Goal: Transaction & Acquisition: Book appointment/travel/reservation

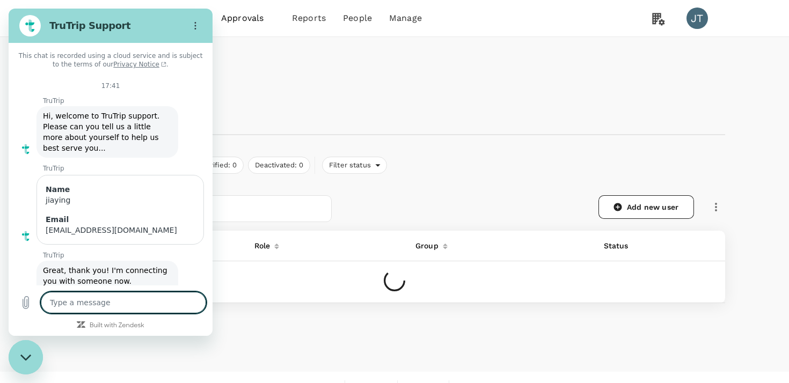
scroll to position [107, 0]
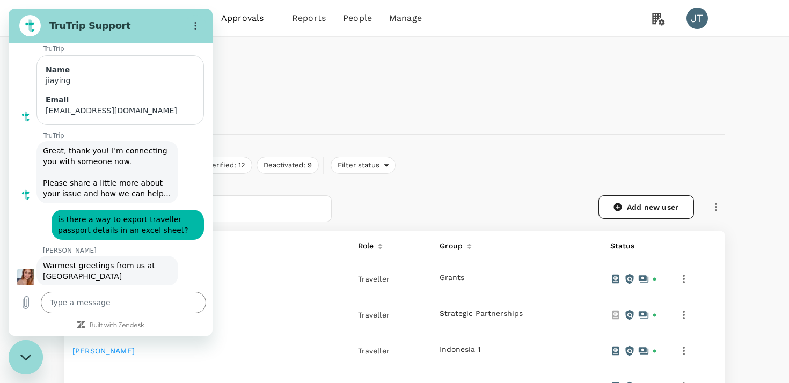
type textarea "x"
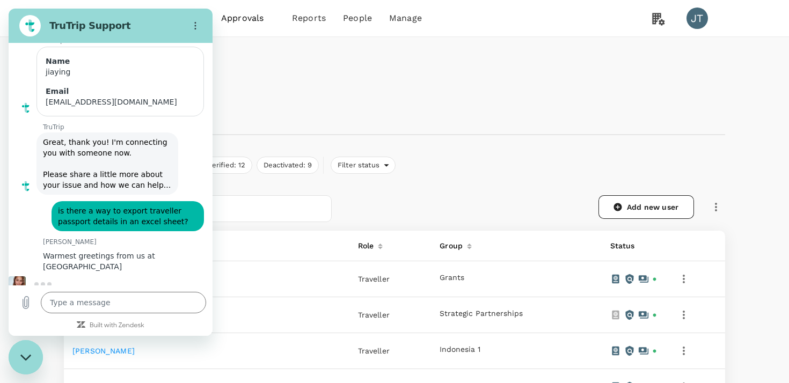
scroll to position [127, 0]
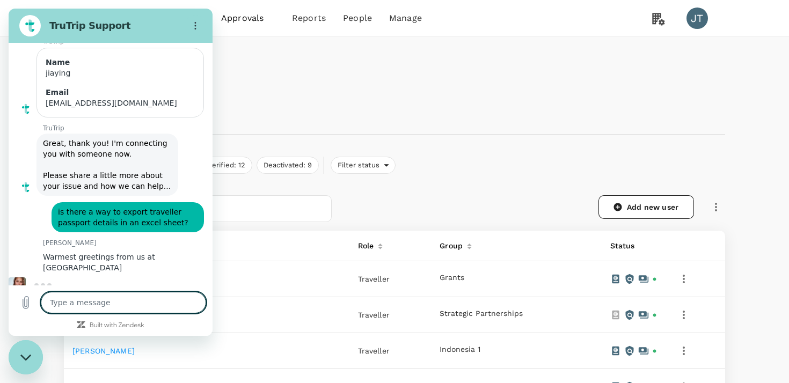
click at [151, 307] on textarea at bounding box center [123, 302] width 165 height 21
type textarea "h"
type textarea "x"
type textarea "hi"
type textarea "x"
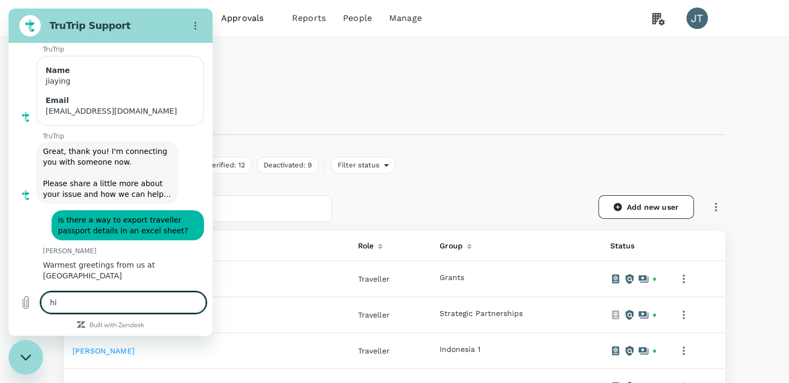
type textarea "hi"
type textarea "x"
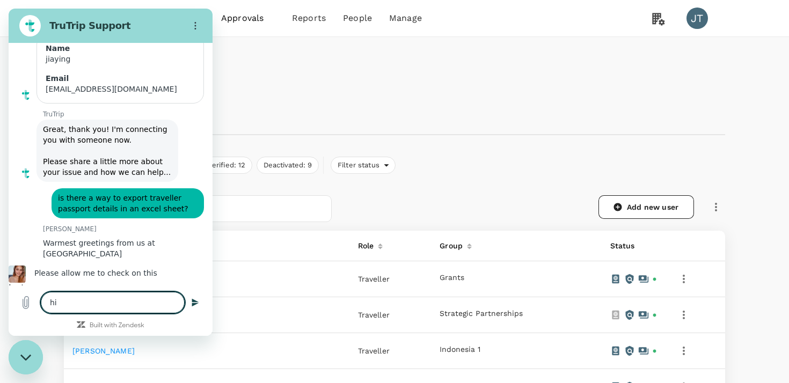
type textarea "hi o"
type textarea "x"
type textarea "hi ol"
type textarea "x"
type textarea "hi [PERSON_NAME]"
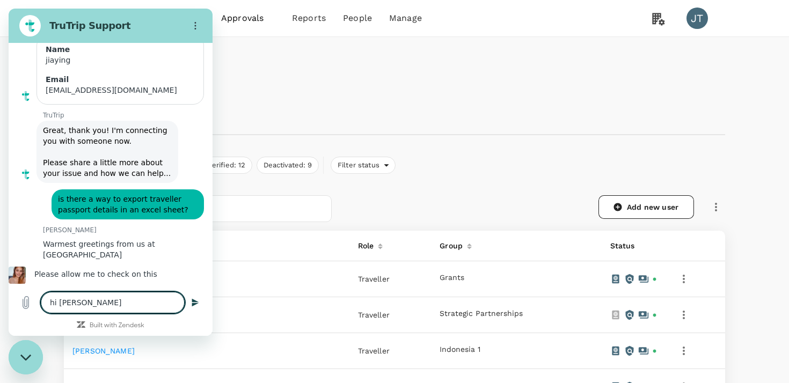
type textarea "x"
type textarea "hi [PERSON_NAME]"
type textarea "x"
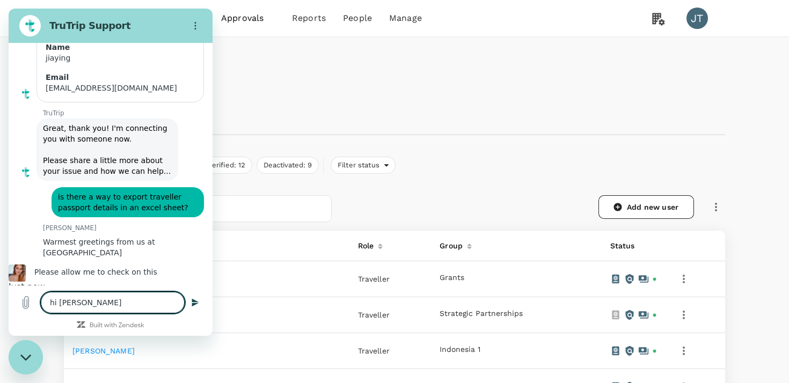
type textarea "hi [PERSON_NAME]"
type textarea "x"
type textarea "hi [PERSON_NAME]"
type textarea "x"
type textarea "hi [PERSON_NAME]"
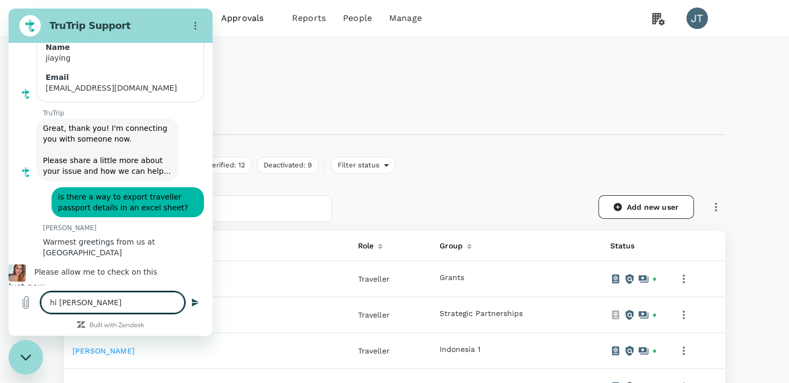
type textarea "x"
type textarea "hi [PERSON_NAME]"
type textarea "x"
type textarea "hi [PERSON_NAME]!"
type textarea "x"
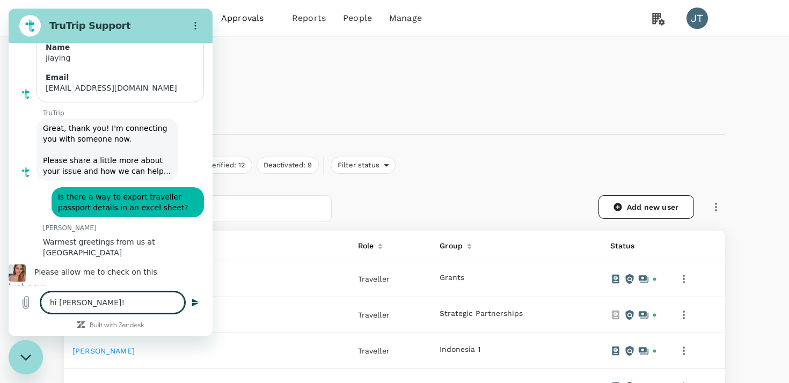
type textarea "hi [PERSON_NAME]!"
type textarea "x"
type textarea "hi [PERSON_NAME]! t"
type textarea "x"
type textarea "hi [PERSON_NAME]! th"
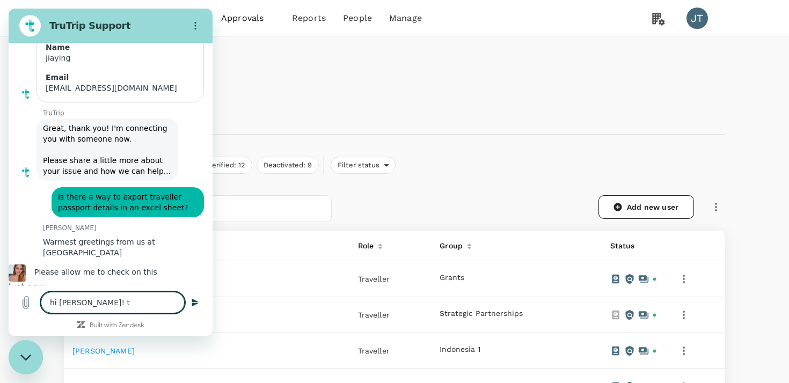
type textarea "x"
type textarea "hi [PERSON_NAME]! tha"
type textarea "x"
type textarea "hi [PERSON_NAME]! than"
type textarea "x"
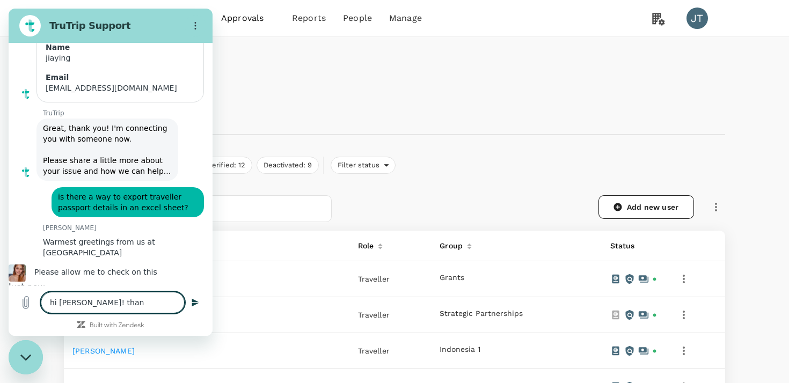
type textarea "hi [PERSON_NAME]! thank"
type textarea "x"
type textarea "hi [PERSON_NAME]! thanks"
type textarea "x"
type textarea "hi [PERSON_NAME]! thanks"
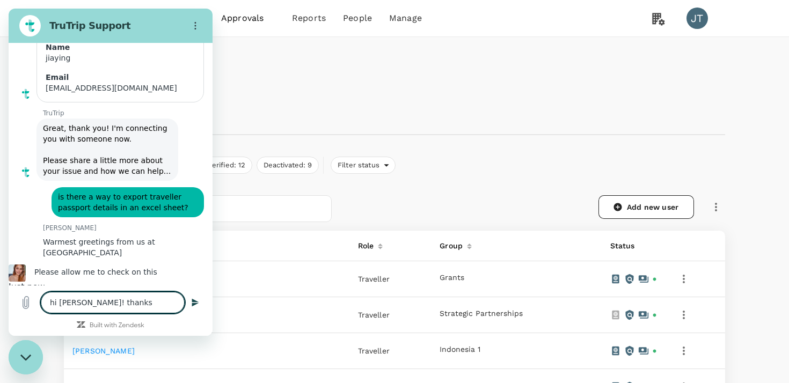
type textarea "x"
type textarea "hi [PERSON_NAME]! thanks s"
type textarea "x"
type textarea "hi [PERSON_NAME]! thanks so"
type textarea "x"
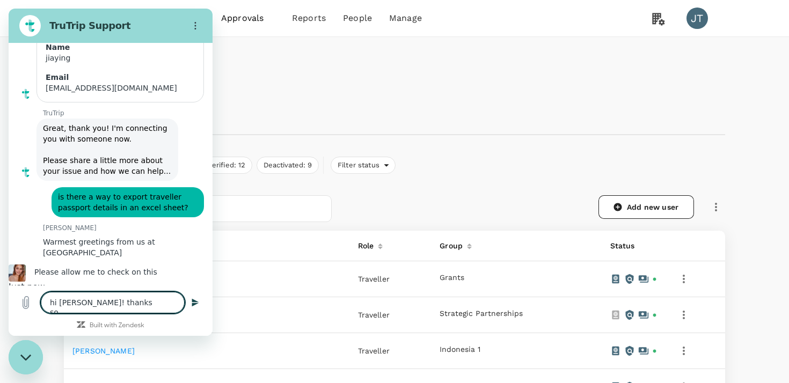
type textarea "hi [PERSON_NAME]! thanks so"
type textarea "x"
type textarea "hi [PERSON_NAME]! thanks so m"
type textarea "x"
type textarea "hi [PERSON_NAME]! thanks so mu"
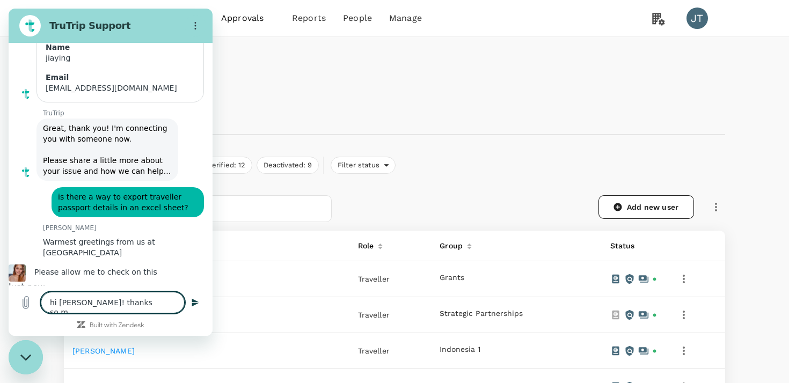
type textarea "x"
type textarea "hi [PERSON_NAME]! thanks so muc"
type textarea "x"
type textarea "hi [PERSON_NAME]! thanks so much"
type textarea "x"
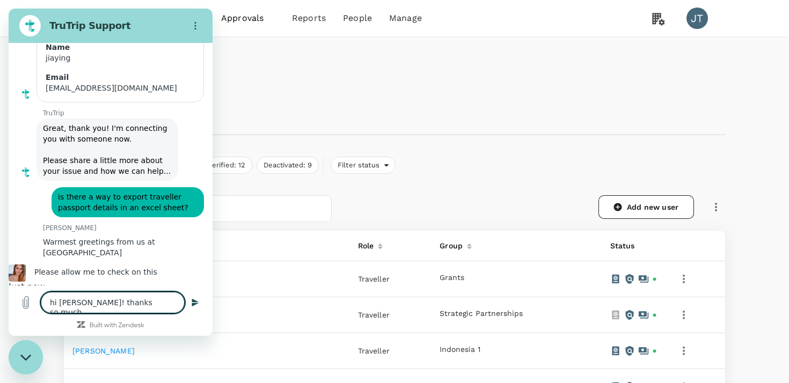
type textarea "hi [PERSON_NAME]! thanks so much!"
type textarea "x"
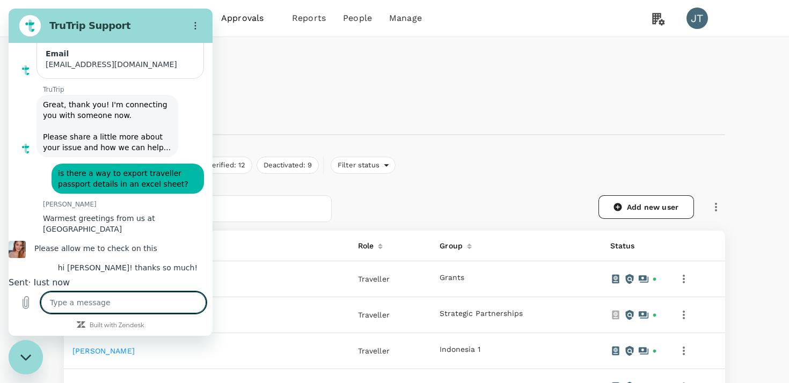
scroll to position [168, 0]
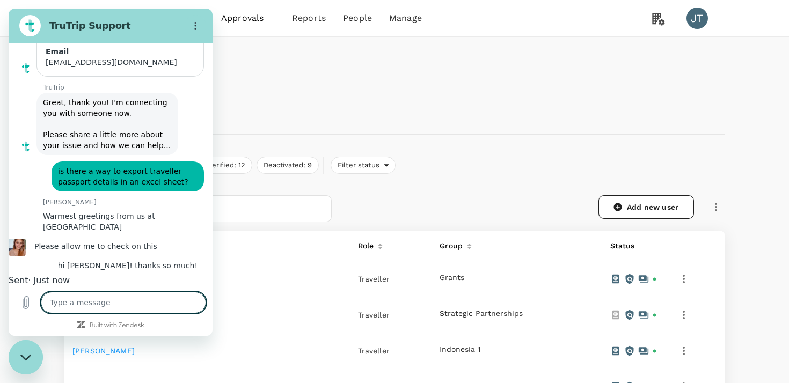
click at [536, 169] on div "Total users: 71 Verified: 59 Not verified: 12 Deactivated: 9 Filter status" at bounding box center [394, 165] width 661 height 17
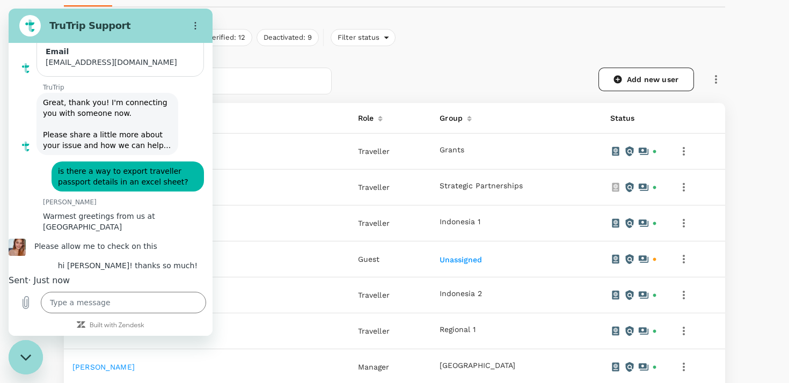
scroll to position [138, 0]
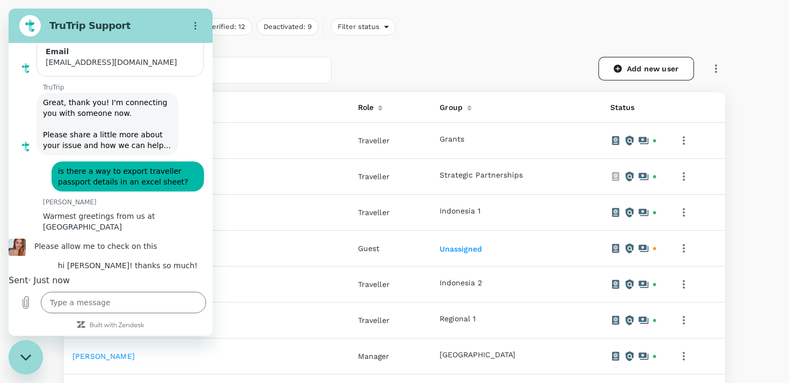
click at [372, 52] on div "Add new user" at bounding box center [528, 64] width 393 height 40
click at [282, 23] on button "Deactivated: 9" at bounding box center [288, 26] width 62 height 17
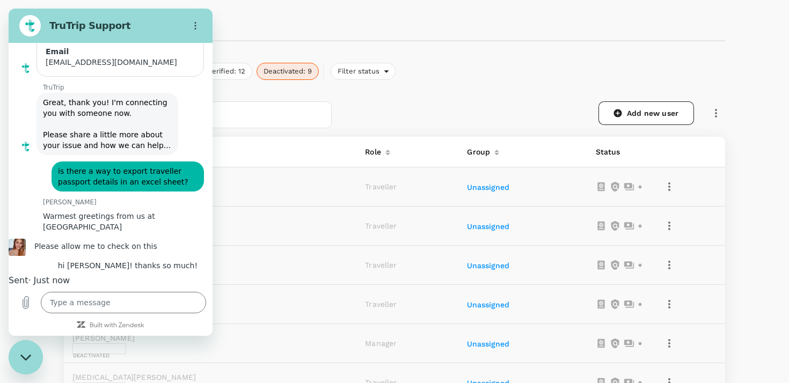
scroll to position [0, 0]
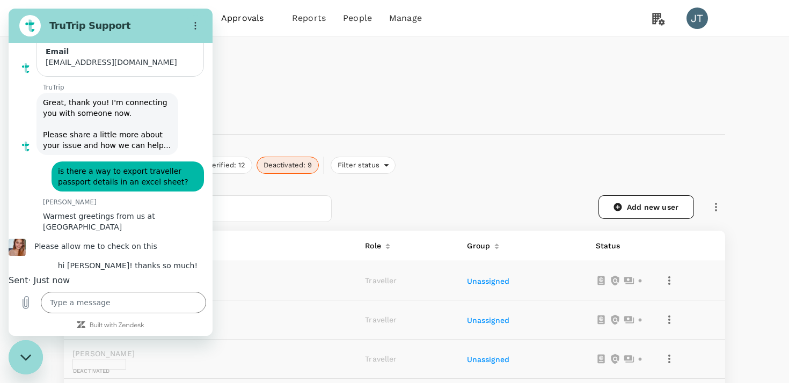
click at [245, 75] on h1 "People" at bounding box center [394, 73] width 661 height 20
click at [196, 29] on icon "Options menu" at bounding box center [195, 25] width 9 height 9
click at [32, 344] on div "Close messaging window" at bounding box center [26, 357] width 32 height 32
type textarea "x"
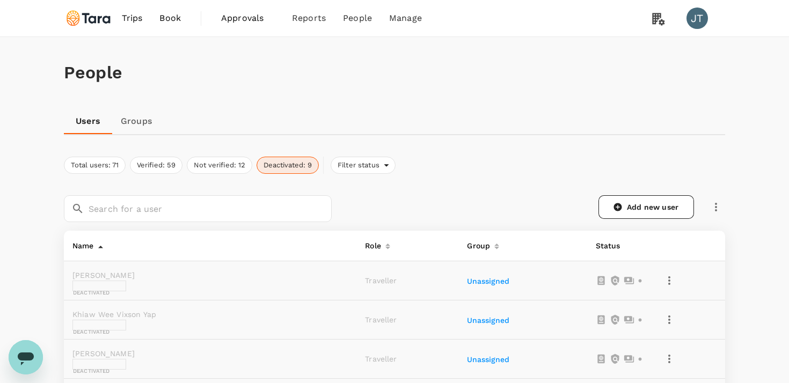
click at [221, 15] on span "Approvals" at bounding box center [248, 18] width 54 height 13
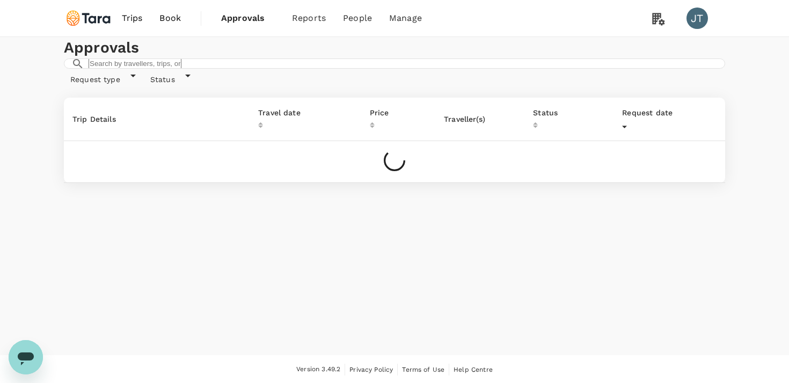
click at [178, 13] on span "Book" at bounding box center [169, 18] width 21 height 13
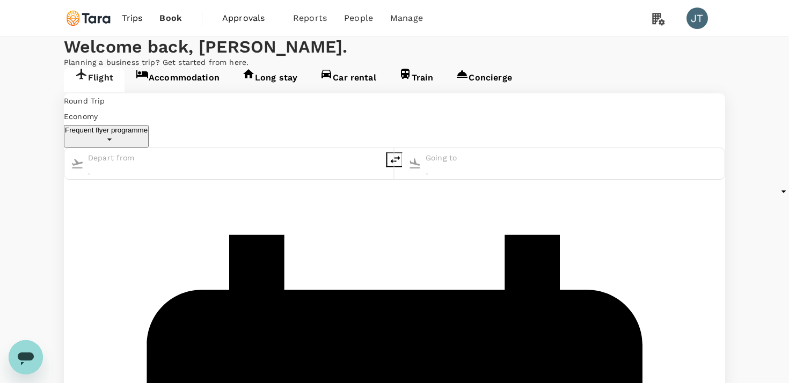
type input "Soekarno-Hatta Intl (CGK)"
type input "[GEOGRAPHIC_DATA], [GEOGRAPHIC_DATA] (any)"
type input "Soekarno-Hatta Intl (CGK)"
type input "[GEOGRAPHIC_DATA], [GEOGRAPHIC_DATA] (any)"
click at [123, 18] on span "Trips" at bounding box center [132, 18] width 21 height 13
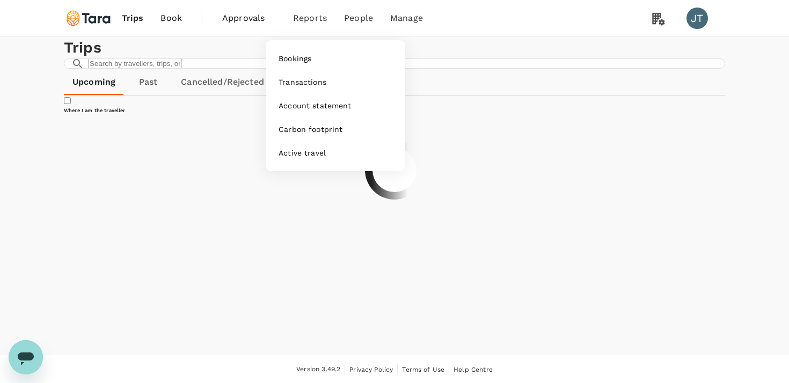
click at [306, 23] on span "Reports" at bounding box center [310, 18] width 34 height 13
click at [297, 77] on link "Transactions" at bounding box center [335, 82] width 127 height 24
